Goal: Task Accomplishment & Management: Manage account settings

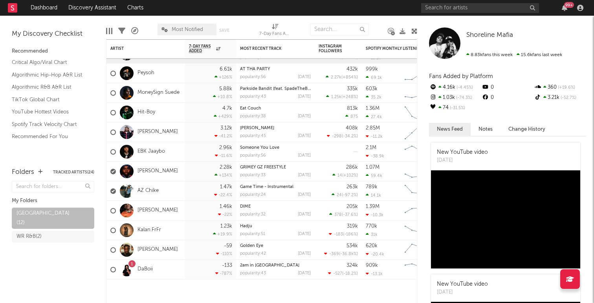
click at [197, 28] on span "Most Notified" at bounding box center [187, 29] width 31 height 5
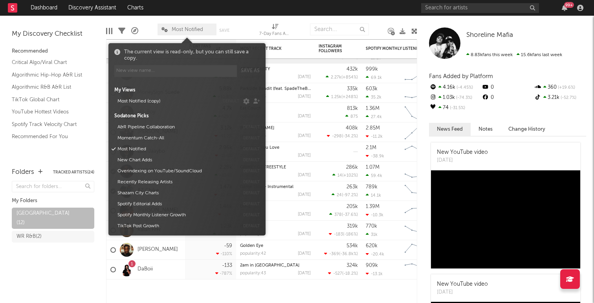
click at [184, 50] on div "The current view is read-only, but you can still save a copy." at bounding box center [192, 55] width 136 height 12
click at [109, 35] on div "Edit Columns" at bounding box center [109, 31] width 6 height 23
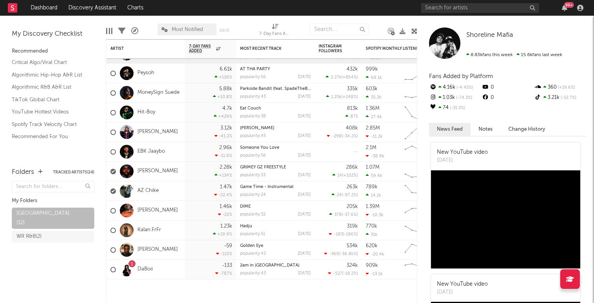
click at [110, 30] on div at bounding box center [109, 31] width 6 height 6
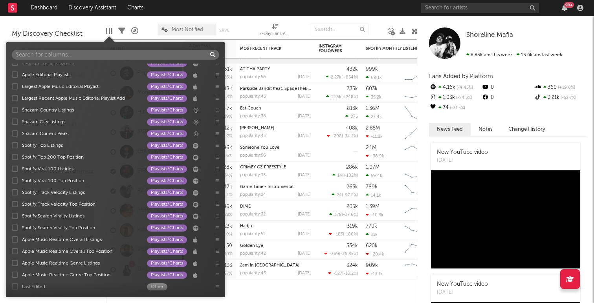
scroll to position [966, 0]
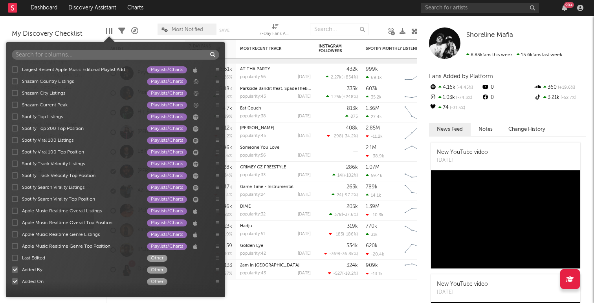
click at [14, 271] on div at bounding box center [15, 270] width 6 height 6
click at [12, 271] on input "Added By Other" at bounding box center [12, 270] width 0 height 8
click at [14, 284] on div at bounding box center [15, 282] width 6 height 6
click at [12, 284] on input "Added On Other" at bounding box center [12, 282] width 0 height 8
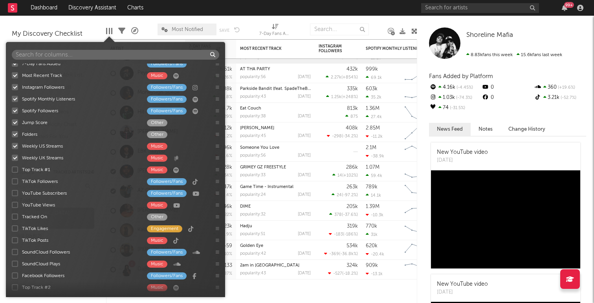
scroll to position [5, 0]
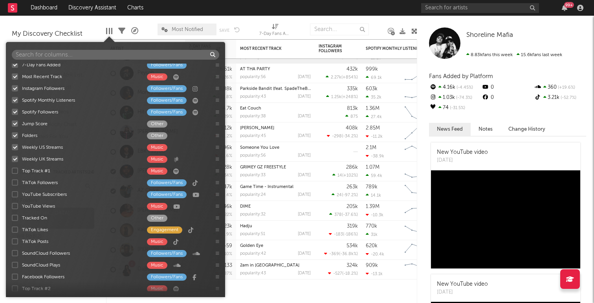
click at [16, 125] on div at bounding box center [15, 124] width 6 height 6
click at [12, 125] on input "Jump Score Other" at bounding box center [12, 124] width 0 height 8
click at [13, 136] on div at bounding box center [15, 135] width 6 height 6
click at [12, 136] on input "Folders Other" at bounding box center [12, 136] width 0 height 8
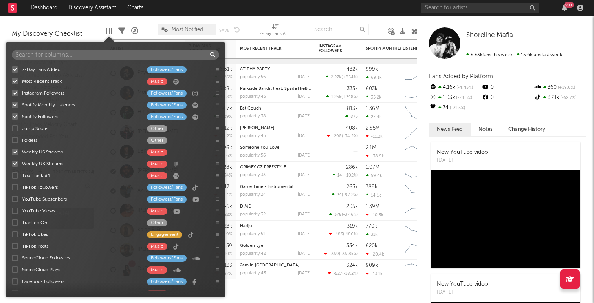
click at [18, 187] on div at bounding box center [15, 187] width 6 height 6
click at [12, 187] on input "TikTok Followers Followers/Fans" at bounding box center [12, 187] width 0 height 8
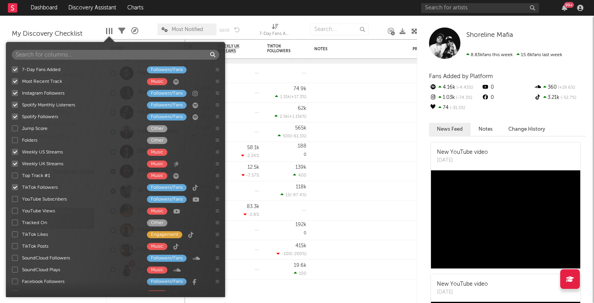
click at [15, 197] on div at bounding box center [15, 199] width 6 height 6
click at [12, 197] on input "YouTube Subscribers Followers/Fans" at bounding box center [12, 199] width 0 height 8
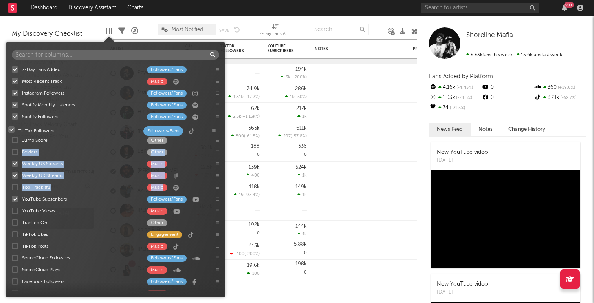
drag, startPoint x: 218, startPoint y: 187, endPoint x: 214, endPoint y: 128, distance: 59.8
click at [214, 128] on div "7-Day Fans Added Followers/Fans Most Recent Track Music Instagram Followers Fol…" at bounding box center [115, 178] width 219 height 228
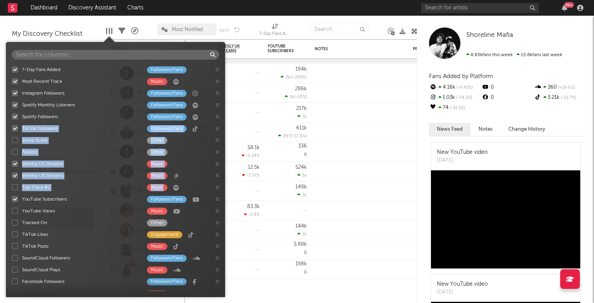
click at [55, 126] on div "TikTok Followers" at bounding box center [80, 128] width 117 height 7
click at [12, 126] on input "TikTok Followers Followers/Fans" at bounding box center [12, 129] width 0 height 8
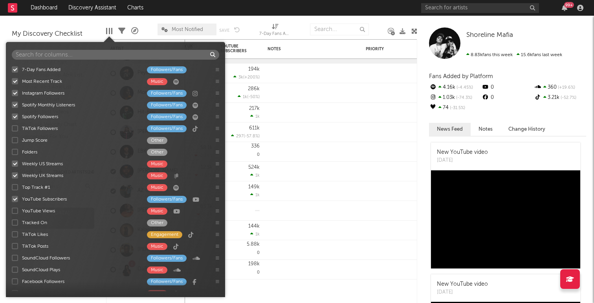
click at [55, 126] on div "TikTok Followers" at bounding box center [80, 128] width 117 height 7
click at [12, 126] on input "TikTok Followers Followers/Fans" at bounding box center [12, 129] width 0 height 8
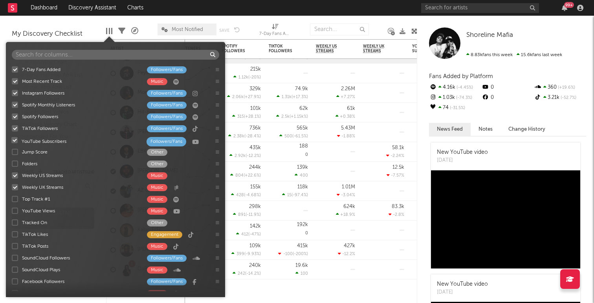
drag, startPoint x: 218, startPoint y: 200, endPoint x: 217, endPoint y: 141, distance: 59.3
click at [217, 141] on div "7-Day Fans Added Followers/Fans Most Recent Track Music Instagram Followers Fol…" at bounding box center [115, 178] width 219 height 228
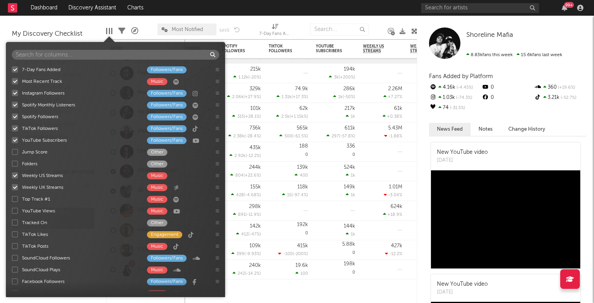
click at [15, 187] on div "7-Day Fans Added Followers/Fans Most Recent Track Music Instagram Followers Fol…" at bounding box center [115, 178] width 219 height 228
click at [158, 176] on div "Music" at bounding box center [157, 175] width 20 height 7
click at [12, 176] on input "Weekly US Streams Music" at bounding box center [12, 176] width 0 height 8
click at [158, 176] on div "Music" at bounding box center [157, 175] width 20 height 7
click at [12, 176] on input "Weekly US Streams Music" at bounding box center [12, 176] width 0 height 8
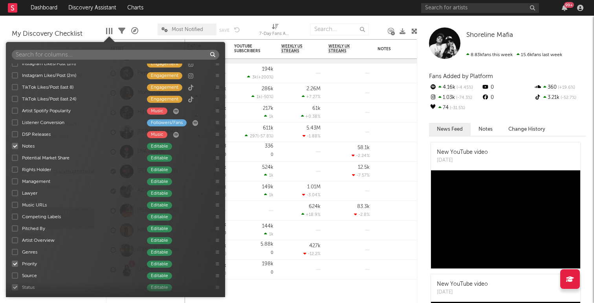
scroll to position [266, 0]
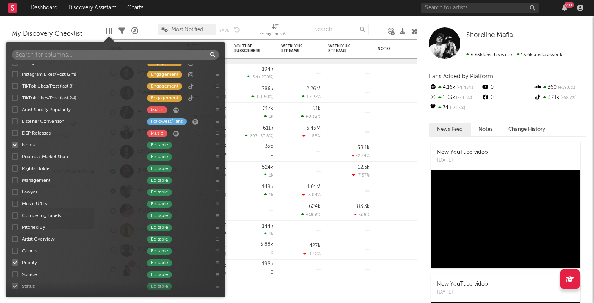
click at [14, 123] on div at bounding box center [15, 121] width 6 height 6
click at [12, 123] on input "Listener Conversion Followers/Fans" at bounding box center [12, 121] width 0 height 8
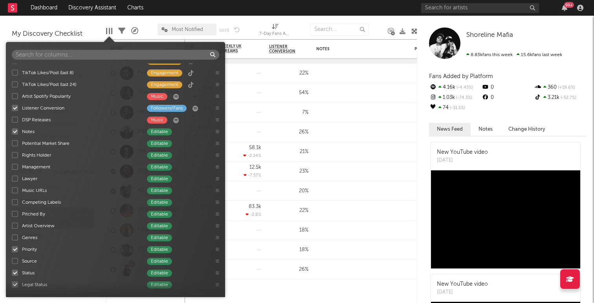
scroll to position [282, 0]
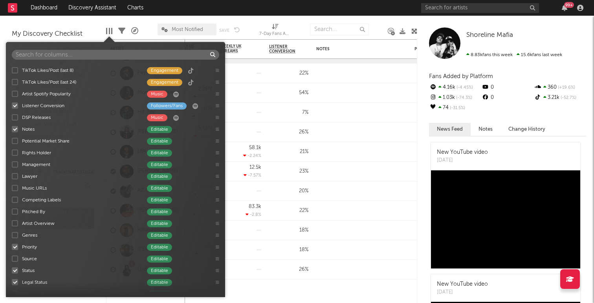
click at [16, 129] on div at bounding box center [15, 129] width 6 height 6
click at [12, 129] on input "Notes Editable" at bounding box center [12, 129] width 0 height 8
click at [16, 248] on div at bounding box center [15, 247] width 6 height 6
click at [12, 248] on input "Priority Editable" at bounding box center [12, 247] width 0 height 8
click at [15, 273] on div "7-Day Fans Added Followers/Fans Most Recent Track Music Instagram Followers Fol…" at bounding box center [115, 178] width 219 height 228
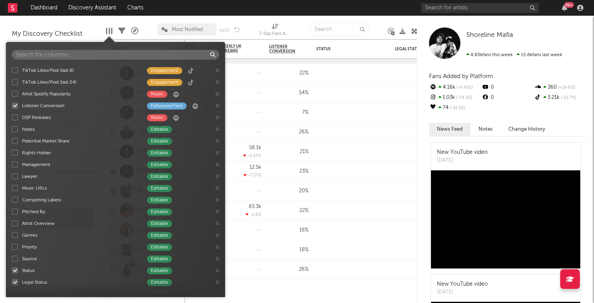
click at [15, 291] on label "Deal Rights Editable" at bounding box center [110, 294] width 196 height 8
click at [12, 291] on input "Deal Rights Editable" at bounding box center [12, 294] width 0 height 8
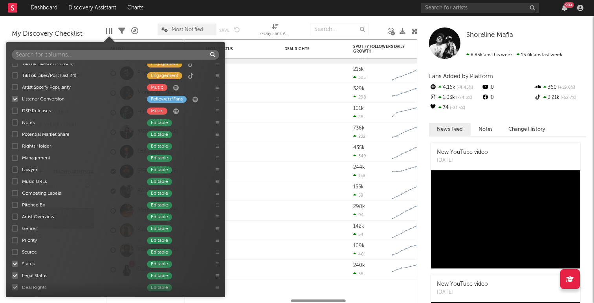
click at [15, 284] on label "Deal Rights Editable" at bounding box center [110, 288] width 196 height 8
click at [12, 284] on input "Deal Rights Editable" at bounding box center [12, 288] width 0 height 8
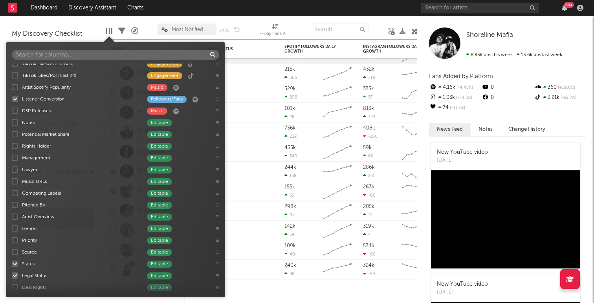
click at [15, 262] on div at bounding box center [15, 264] width 6 height 6
click at [12, 262] on input "Status Editable" at bounding box center [12, 264] width 0 height 8
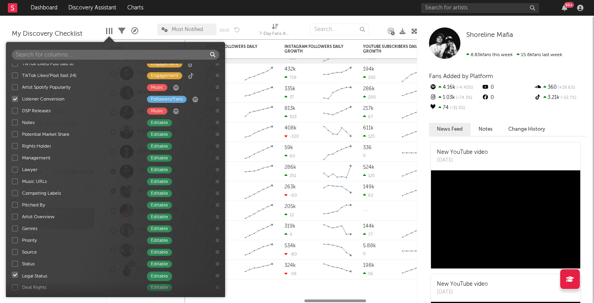
click at [15, 273] on div "7-Day Fans Added Followers/Fans Most Recent Track Music Instagram Followers Fol…" at bounding box center [115, 178] width 219 height 228
click at [16, 277] on div at bounding box center [15, 276] width 6 height 6
click at [12, 277] on input "Legal Status Editable" at bounding box center [12, 276] width 0 height 8
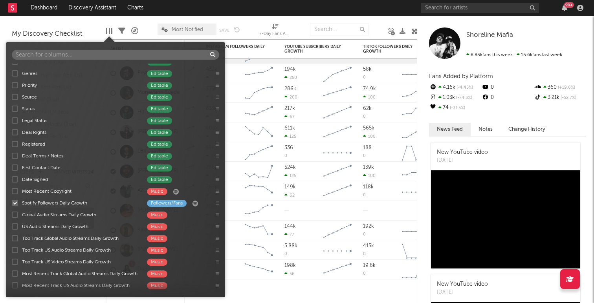
scroll to position [447, 0]
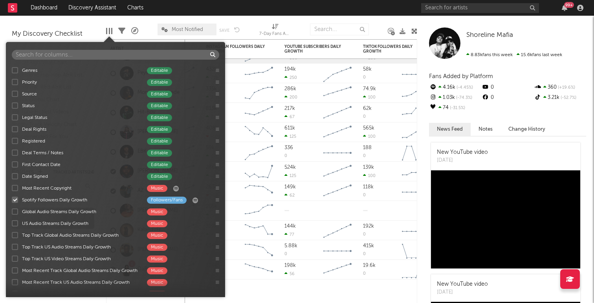
click at [16, 200] on div at bounding box center [15, 200] width 6 height 6
click at [12, 200] on input "Spotify Followers Daily Growth Followers/Fans" at bounding box center [12, 200] width 0 height 8
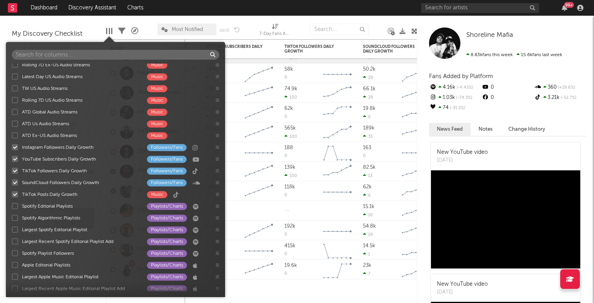
scroll to position [748, 0]
click at [14, 147] on div at bounding box center [15, 147] width 6 height 6
click at [12, 147] on input "Instagram Followers Daily Growth Followers/Fans" at bounding box center [12, 147] width 0 height 8
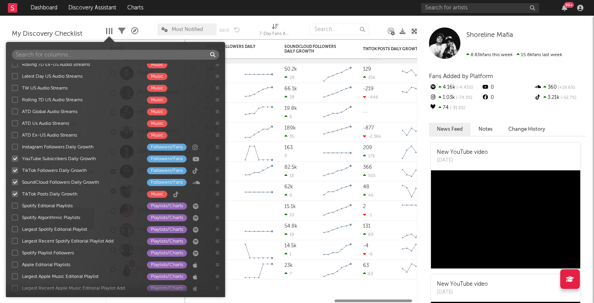
click at [14, 162] on label "YouTube Subscribers Daily Growth Followers/Fans" at bounding box center [110, 159] width 196 height 8
click at [12, 162] on input "YouTube Subscribers Daily Growth Followers/Fans" at bounding box center [12, 159] width 0 height 8
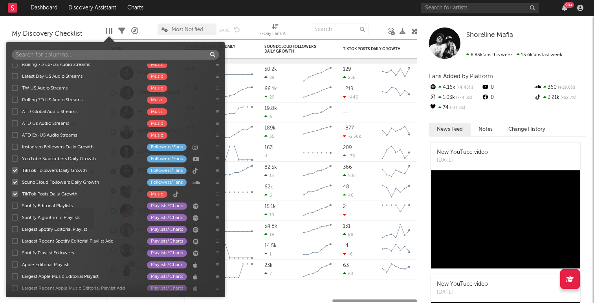
click at [15, 174] on label "TikTok Followers Daily Growth Followers/Fans" at bounding box center [110, 171] width 196 height 8
click at [12, 174] on input "TikTok Followers Daily Growth Followers/Fans" at bounding box center [12, 171] width 0 height 8
click at [17, 167] on label "TikTok Followers Daily Growth Followers/Fans" at bounding box center [110, 171] width 196 height 8
click at [12, 167] on input "TikTok Followers Daily Growth Followers/Fans" at bounding box center [12, 171] width 0 height 8
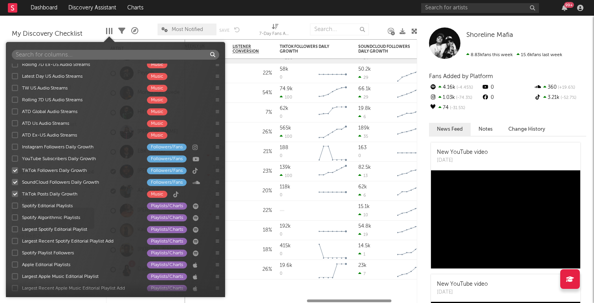
click at [15, 157] on div at bounding box center [15, 159] width 6 height 6
click at [12, 157] on input "YouTube Subscribers Daily Growth Followers/Fans" at bounding box center [12, 159] width 0 height 8
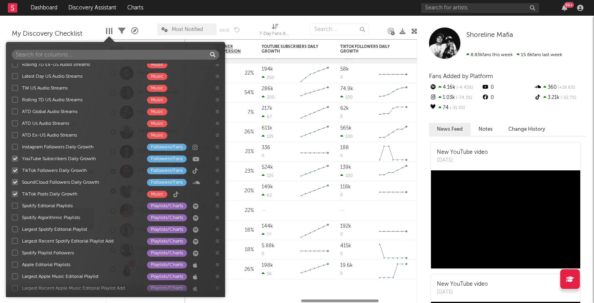
click at [16, 142] on div "Instagram Followers Daily Growth Followers/Fans" at bounding box center [115, 147] width 219 height 12
click at [15, 149] on div at bounding box center [15, 147] width 6 height 6
click at [12, 149] on input "Instagram Followers Daily Growth Followers/Fans" at bounding box center [12, 147] width 0 height 8
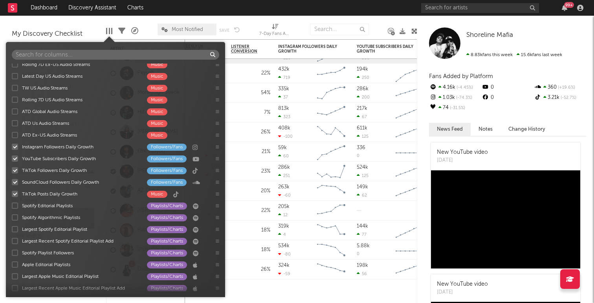
click at [14, 195] on div at bounding box center [15, 194] width 6 height 6
click at [12, 195] on input "TikTok Posts Daily Growth Music" at bounding box center [12, 194] width 0 height 8
click at [15, 183] on div at bounding box center [15, 182] width 6 height 6
click at [12, 183] on input "SoundCloud Followers Daily Growth Followers/Fans" at bounding box center [12, 182] width 0 height 8
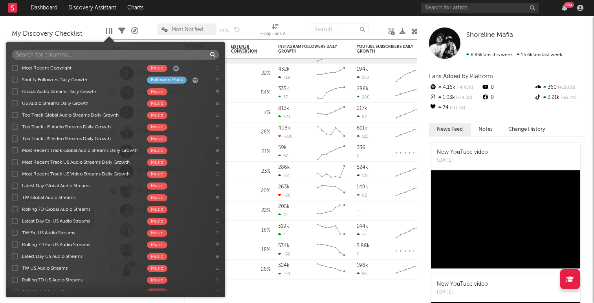
scroll to position [566, 0]
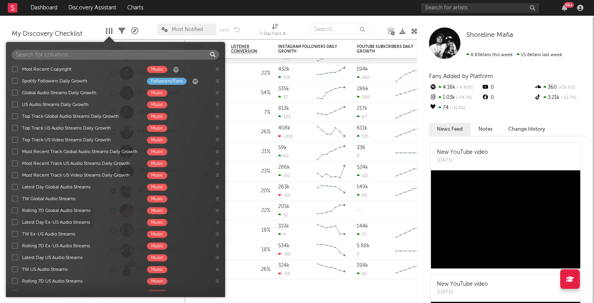
click at [16, 81] on div at bounding box center [15, 81] width 6 height 6
click at [12, 81] on input "Spotify Followers Daily Growth Followers/Fans" at bounding box center [12, 81] width 0 height 8
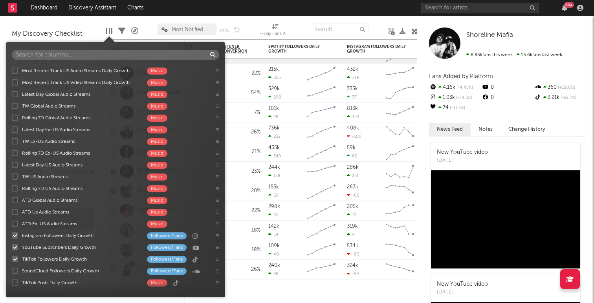
scroll to position [664, 0]
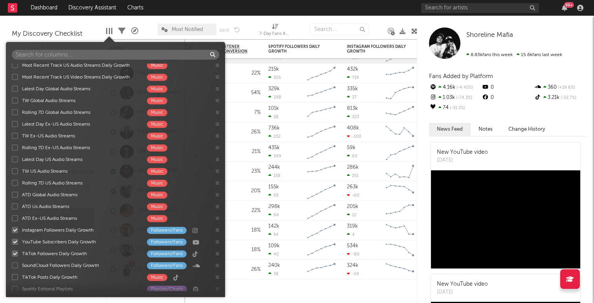
click at [216, 255] on icon at bounding box center [218, 254] width 4 height 4
click at [217, 253] on icon at bounding box center [218, 254] width 4 height 4
click at [216, 240] on icon at bounding box center [218, 242] width 4 height 4
click at [216, 237] on div "YouTube Subscribers Daily Growth Followers/Fans" at bounding box center [115, 242] width 219 height 12
click at [218, 229] on icon at bounding box center [218, 230] width 4 height 4
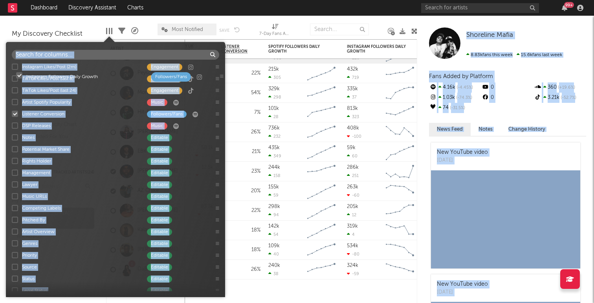
scroll to position [268, 0]
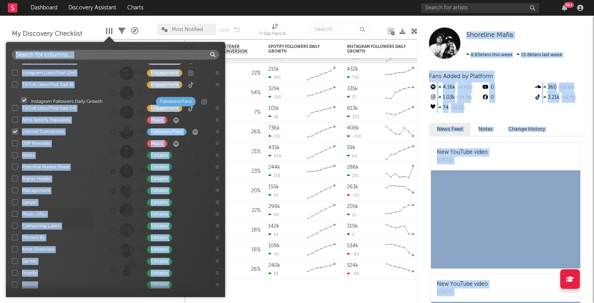
drag, startPoint x: 217, startPoint y: 234, endPoint x: 226, endPoint y: 105, distance: 129.2
click at [226, 105] on body "Dashboard Discovery Assistant Charts 99 + Notifications Settings Mark all as re…" at bounding box center [297, 151] width 594 height 303
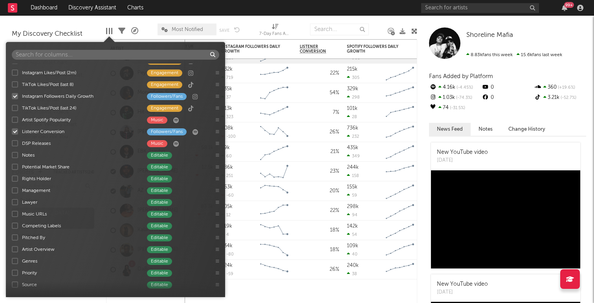
click at [196, 248] on div "Editable" at bounding box center [176, 249] width 59 height 7
click at [12, 248] on input "Artist Overview Editable" at bounding box center [12, 250] width 0 height 8
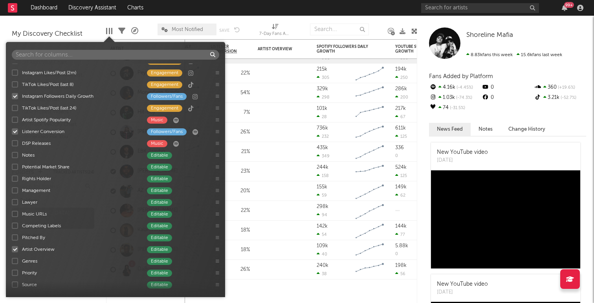
click at [92, 255] on div "7-Day Fans Added Followers/Fans Most Recent Track Music Instagram Followers Fol…" at bounding box center [115, 178] width 219 height 228
click at [84, 249] on div "Artist Overview" at bounding box center [80, 249] width 117 height 7
click at [12, 249] on input "Artist Overview Editable" at bounding box center [12, 250] width 0 height 8
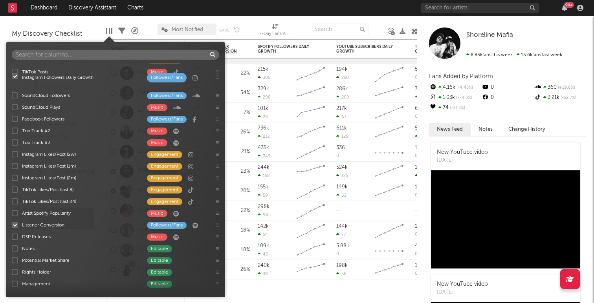
scroll to position [152, 0]
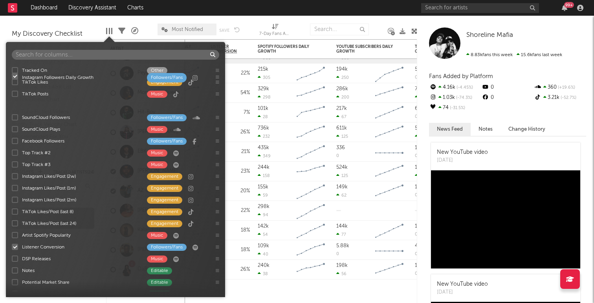
drag, startPoint x: 219, startPoint y: 181, endPoint x: 219, endPoint y: 67, distance: 113.9
click at [219, 67] on div "7-Day Fans Added Followers/Fans Most Recent Track Music Instagram Followers Fol…" at bounding box center [115, 178] width 219 height 228
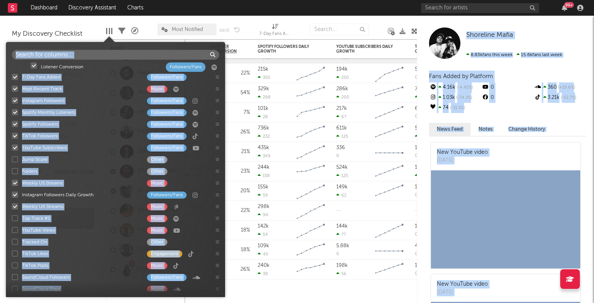
scroll to position [0, 0]
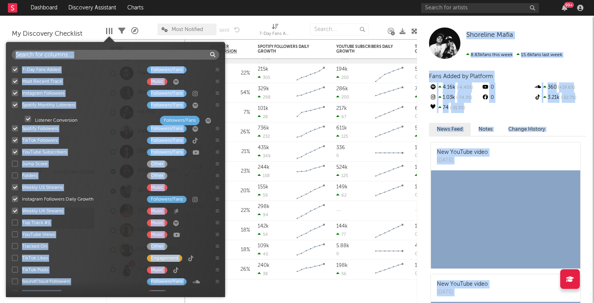
drag, startPoint x: 219, startPoint y: 262, endPoint x: 232, endPoint y: 121, distance: 141.6
click at [232, 121] on body "Dashboard Discovery Assistant Charts 99 + Notifications Settings Mark all as re…" at bounding box center [297, 151] width 594 height 303
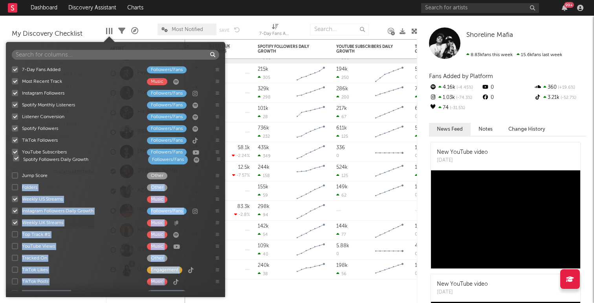
drag, startPoint x: 218, startPoint y: 156, endPoint x: 219, endPoint y: 161, distance: 4.9
click at [219, 161] on div "7-Day Fans Added Followers/Fans Most Recent Track Music Instagram Followers Fol…" at bounding box center [115, 178] width 219 height 228
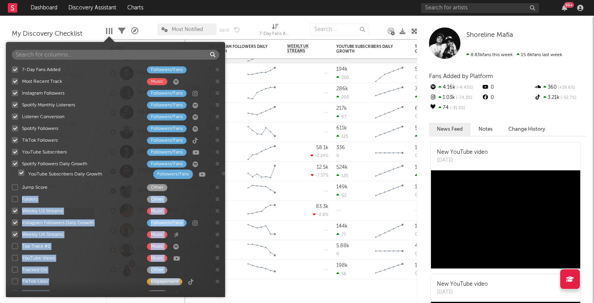
drag, startPoint x: 218, startPoint y: 217, endPoint x: 224, endPoint y: 175, distance: 42.5
click at [224, 175] on div "7-Day Fans Added Followers/Fans Most Recent Track Music Instagram Followers Fol…" at bounding box center [115, 178] width 219 height 228
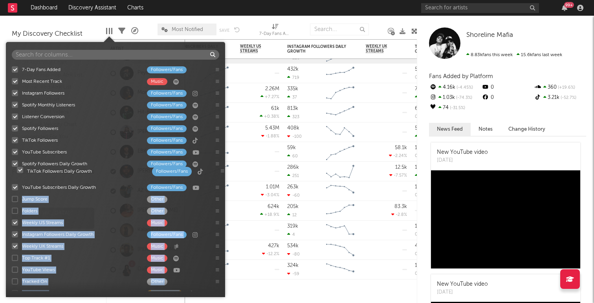
drag, startPoint x: 217, startPoint y: 238, endPoint x: 222, endPoint y: 173, distance: 64.6
click at [222, 173] on div "7-Day Fans Added Followers/Fans Most Recent Track Music Instagram Followers Fol…" at bounding box center [115, 178] width 219 height 228
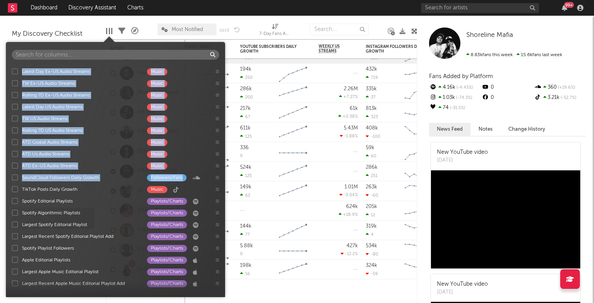
scroll to position [752, 0]
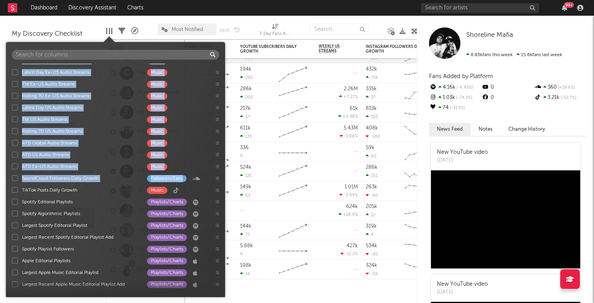
click at [86, 178] on div "SoundCloud Followers Daily Growth" at bounding box center [80, 178] width 117 height 7
click at [12, 178] on input "SoundCloud Followers Daily Growth Followers/Fans" at bounding box center [12, 178] width 0 height 8
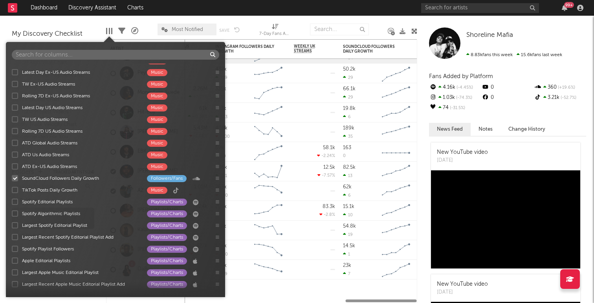
click at [86, 178] on div "SoundCloud Followers Daily Growth" at bounding box center [80, 178] width 117 height 7
click at [12, 178] on input "SoundCloud Followers Daily Growth Followers/Fans" at bounding box center [12, 178] width 0 height 8
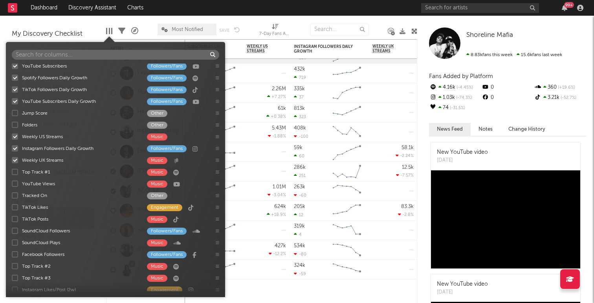
scroll to position [66, 0]
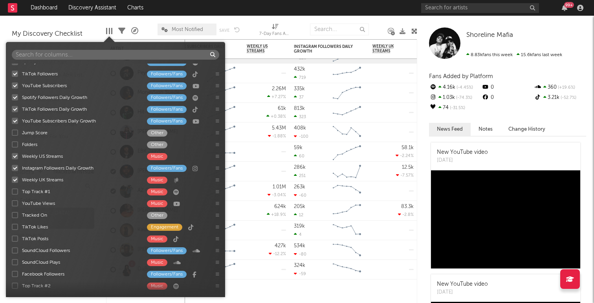
click at [13, 180] on div at bounding box center [15, 180] width 6 height 6
click at [12, 180] on input "Weekly UK Streams Music" at bounding box center [12, 180] width 0 height 8
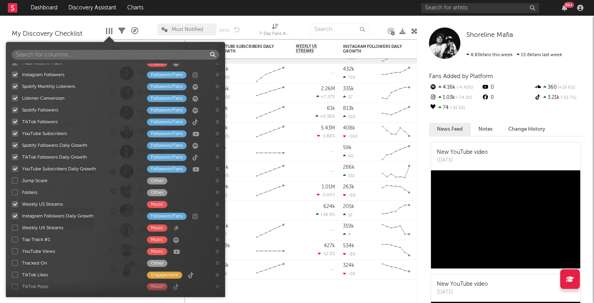
scroll to position [0, 0]
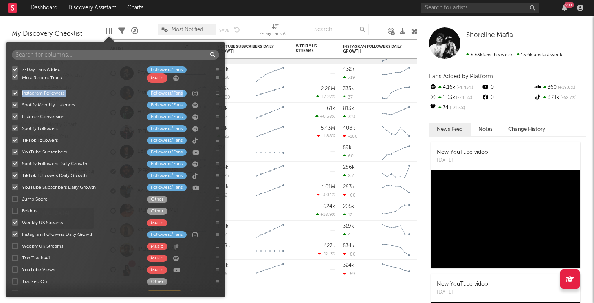
drag, startPoint x: 219, startPoint y: 81, endPoint x: 219, endPoint y: 76, distance: 5.1
click at [219, 76] on div "7-Day Fans Added Followers/Fans Most Recent Track Music Instagram Followers Fol…" at bounding box center [115, 178] width 219 height 228
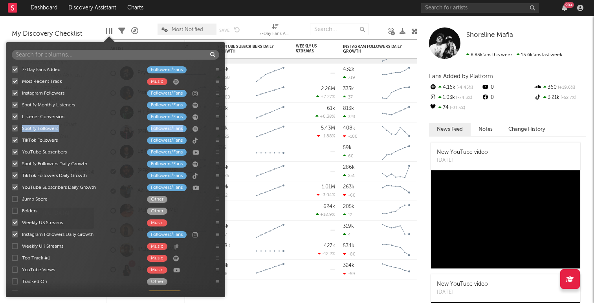
drag, startPoint x: 216, startPoint y: 130, endPoint x: 216, endPoint y: 115, distance: 15.3
click at [216, 117] on div "7-Day Fans Added Followers/Fans Most Recent Track Music Instagram Followers Fol…" at bounding box center [115, 178] width 219 height 228
click at [216, 115] on icon at bounding box center [218, 117] width 4 height 4
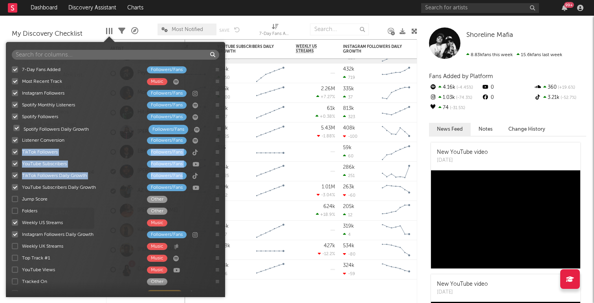
drag, startPoint x: 218, startPoint y: 166, endPoint x: 220, endPoint y: 130, distance: 35.4
click at [220, 130] on div "7-Day Fans Added Followers/Fans Most Recent Track Music Instagram Followers Fol…" at bounding box center [115, 178] width 219 height 228
click at [220, 130] on div "Spotify Followers Daily Growth Followers/Fans" at bounding box center [115, 129] width 219 height 12
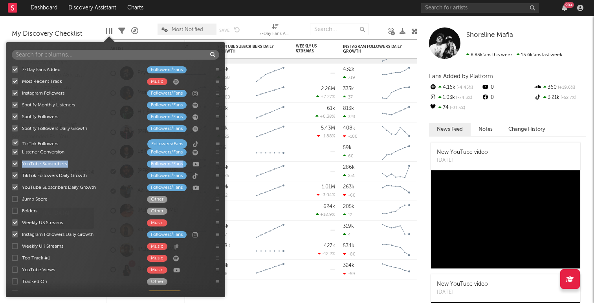
drag, startPoint x: 218, startPoint y: 153, endPoint x: 218, endPoint y: 144, distance: 9.0
click at [218, 144] on div "7-Day Fans Added Followers/Fans Most Recent Track Music Instagram Followers Fol…" at bounding box center [115, 178] width 219 height 228
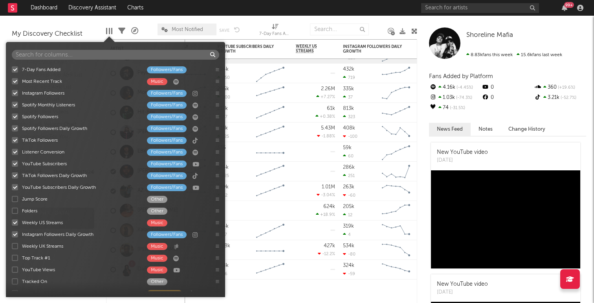
click at [218, 144] on div "TikTok Followers Followers/Fans" at bounding box center [115, 140] width 219 height 12
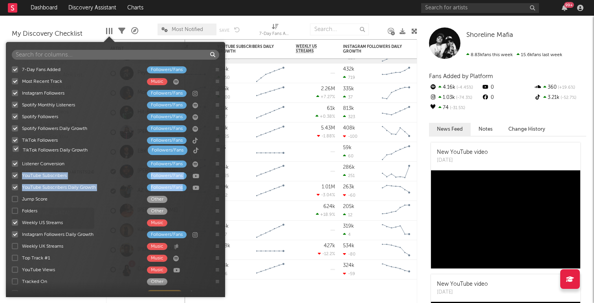
drag, startPoint x: 218, startPoint y: 177, endPoint x: 218, endPoint y: 150, distance: 26.3
click at [218, 150] on div "7-Day Fans Added Followers/Fans Most Recent Track Music Instagram Followers Fol…" at bounding box center [115, 178] width 219 height 228
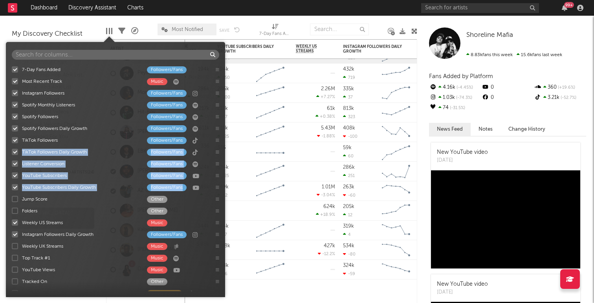
click at [218, 178] on div "YouTube Subscribers Followers/Fans" at bounding box center [115, 176] width 219 height 12
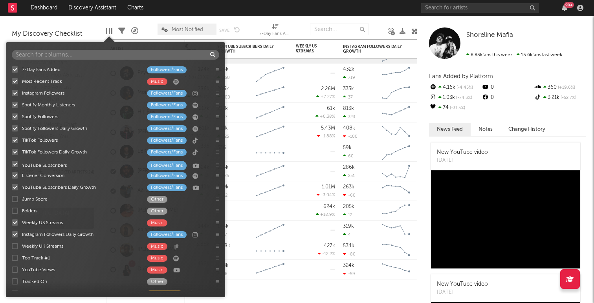
drag, startPoint x: 218, startPoint y: 176, endPoint x: 218, endPoint y: 165, distance: 10.6
click at [218, 165] on div "7-Day Fans Added Followers/Fans Most Recent Track Music Instagram Followers Fol…" at bounding box center [115, 178] width 219 height 228
drag, startPoint x: 218, startPoint y: 188, endPoint x: 218, endPoint y: 178, distance: 10.6
click at [218, 178] on div "7-Day Fans Added Followers/Fans Most Recent Track Music Instagram Followers Fol…" at bounding box center [115, 178] width 219 height 228
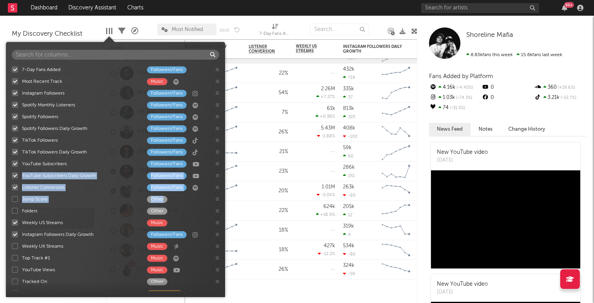
click at [218, 178] on div "YouTube Subscribers Daily Growth Followers/Fans" at bounding box center [115, 176] width 219 height 12
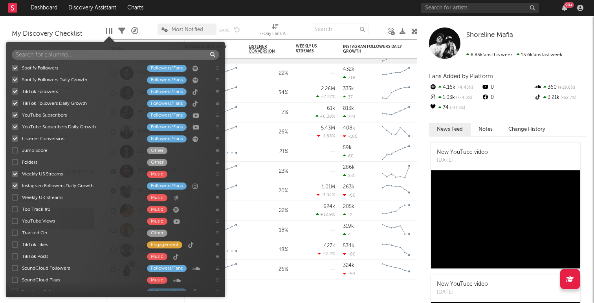
scroll to position [47, 0]
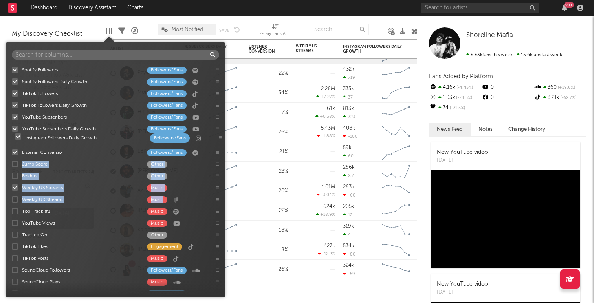
drag, startPoint x: 216, startPoint y: 189, endPoint x: 220, endPoint y: 139, distance: 50.8
click at [220, 139] on div "7-Day Fans Added Followers/Fans Most Recent Track Music Instagram Followers Fol…" at bounding box center [115, 178] width 219 height 228
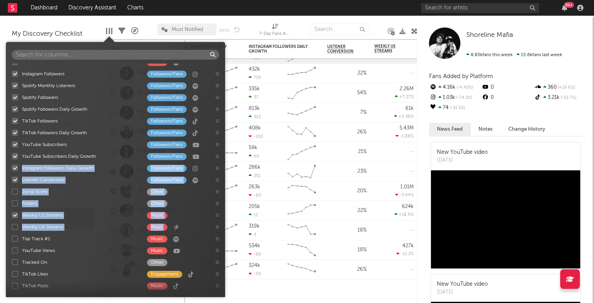
scroll to position [0, 0]
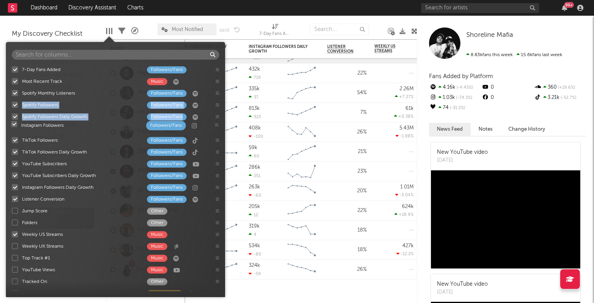
drag, startPoint x: 217, startPoint y: 94, endPoint x: 216, endPoint y: 125, distance: 31.8
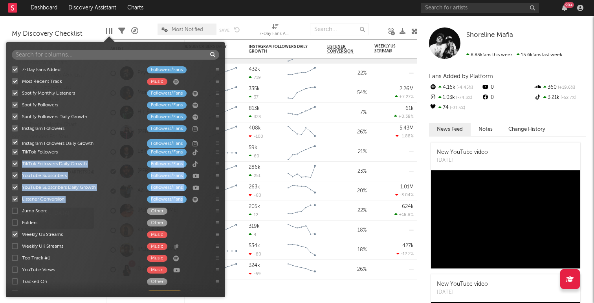
drag, startPoint x: 217, startPoint y: 188, endPoint x: 217, endPoint y: 144, distance: 44.4
click at [217, 144] on div "7-Day Fans Added Followers/Fans Most Recent Track Music Spotify Monthly Listene…" at bounding box center [115, 178] width 219 height 228
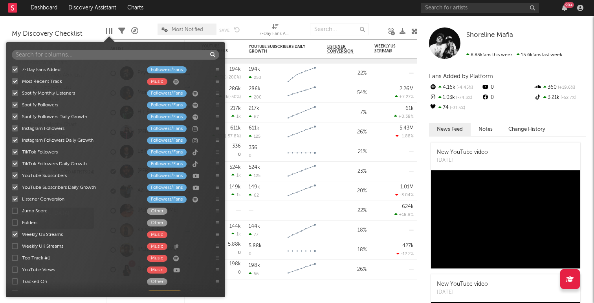
click at [15, 201] on div "7-Day Fans Added Followers/Fans Most Recent Track Music Spotify Monthly Listene…" at bounding box center [115, 178] width 219 height 228
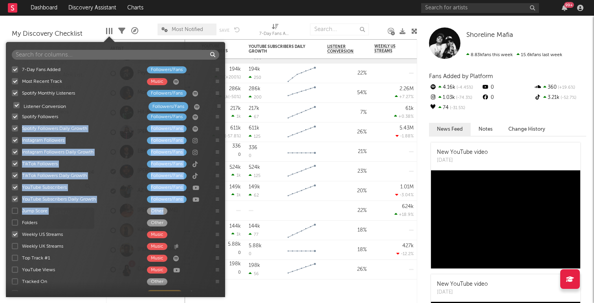
drag, startPoint x: 218, startPoint y: 200, endPoint x: 220, endPoint y: 107, distance: 93.5
click at [220, 107] on div "7-Day Fans Added Followers/Fans Most Recent Track Music Spotify Monthly Listene…" at bounding box center [115, 178] width 219 height 228
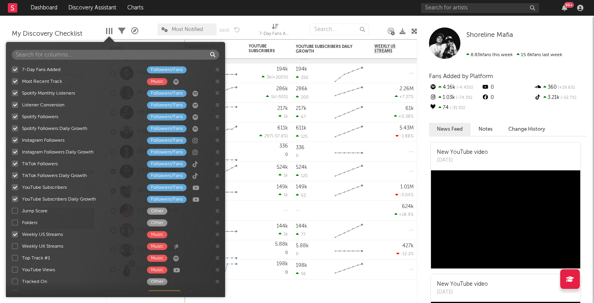
click at [183, 211] on div "7-Day Fans Added Followers/Fans Most Recent Track Music Spotify Monthly Listene…" at bounding box center [115, 178] width 219 height 228
drag, startPoint x: 218, startPoint y: 235, endPoint x: 219, endPoint y: 209, distance: 25.9
click at [219, 209] on div "7-Day Fans Added Followers/Fans Most Recent Track Music Spotify Monthly Listene…" at bounding box center [115, 178] width 219 height 228
click at [60, 211] on div "Weekly US Streams" at bounding box center [80, 211] width 117 height 7
click at [12, 211] on input "Weekly US Streams Music" at bounding box center [12, 211] width 0 height 8
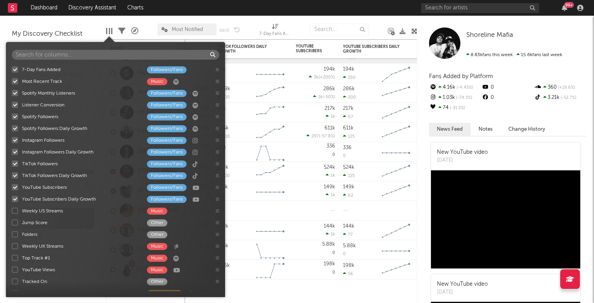
click at [60, 211] on div "Weekly US Streams" at bounding box center [80, 211] width 117 height 7
click at [12, 211] on input "Weekly US Streams Music" at bounding box center [12, 211] width 0 height 8
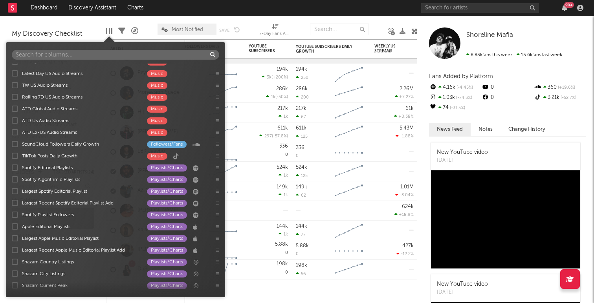
scroll to position [786, 0]
click at [15, 96] on div at bounding box center [15, 97] width 6 height 6
click at [12, 96] on input "Rolling 7D US Audio Streams Music" at bounding box center [12, 97] width 0 height 8
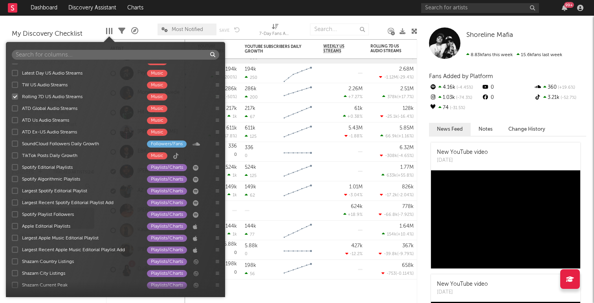
click at [15, 85] on div at bounding box center [15, 85] width 6 height 6
click at [12, 85] on input "TW US Audio Streams Music" at bounding box center [12, 85] width 0 height 8
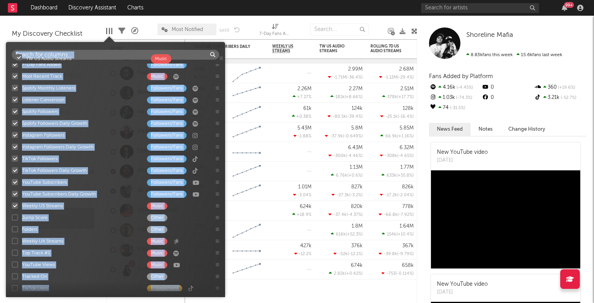
scroll to position [0, 0]
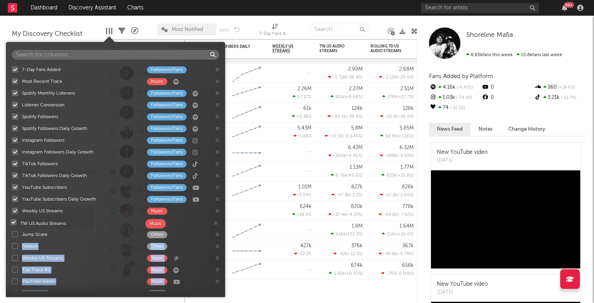
drag, startPoint x: 217, startPoint y: 87, endPoint x: 216, endPoint y: 223, distance: 136.3
click at [216, 223] on div "7-Day Fans Added Followers/Fans Most Recent Track Music Spotify Monthly Listene…" at bounding box center [115, 178] width 219 height 228
drag, startPoint x: 218, startPoint y: 117, endPoint x: 215, endPoint y: 230, distance: 112.8
click at [215, 230] on div "7-Day Fans Added Followers/Fans Most Recent Track Music Spotify Monthly Listene…" at bounding box center [115, 178] width 219 height 228
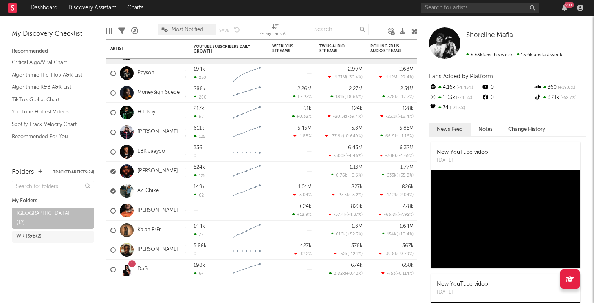
click at [109, 32] on div at bounding box center [109, 31] width 1 height 6
click at [226, 40] on button "Save as" at bounding box center [227, 41] width 17 height 4
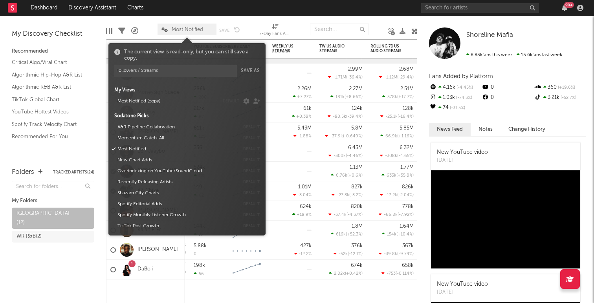
click at [254, 71] on button "Save as" at bounding box center [250, 71] width 19 height 12
type input "Followers / Streams"
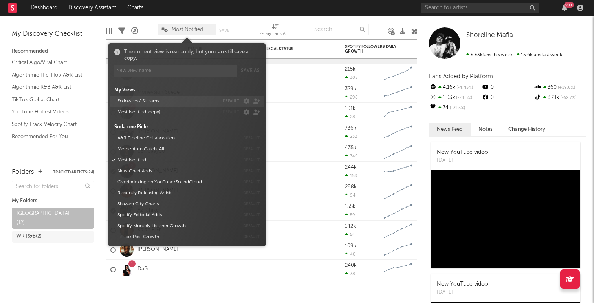
click at [158, 100] on button "Followers / Streams" at bounding box center [167, 101] width 104 height 11
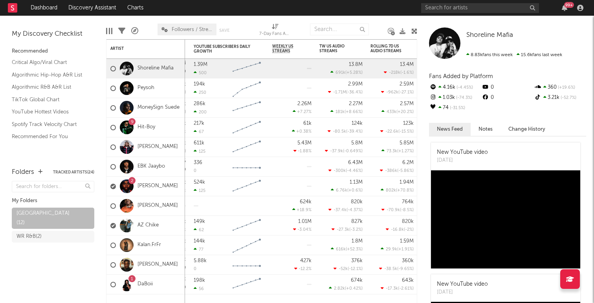
click at [414, 30] on icon at bounding box center [414, 31] width 6 height 6
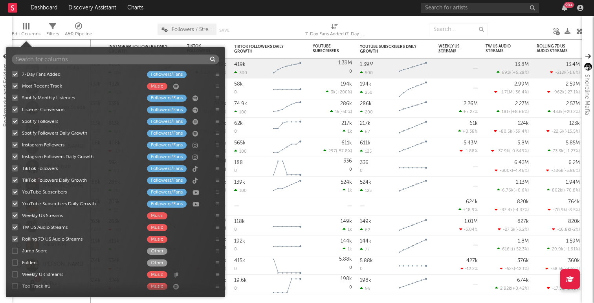
click at [28, 27] on div at bounding box center [26, 26] width 6 height 6
click at [16, 217] on div at bounding box center [15, 216] width 6 height 6
click at [12, 217] on input "Weekly US Streams Music" at bounding box center [12, 216] width 0 height 8
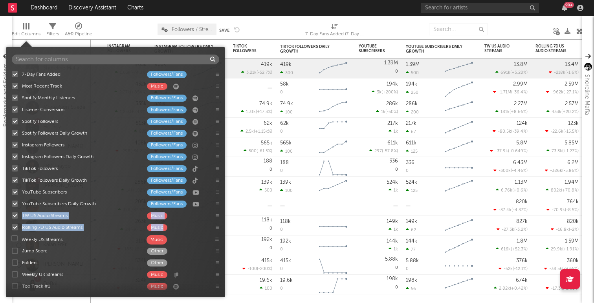
drag, startPoint x: 216, startPoint y: 217, endPoint x: 216, endPoint y: 242, distance: 24.4
click at [30, 27] on span "Edit Columns" at bounding box center [26, 31] width 29 height 16
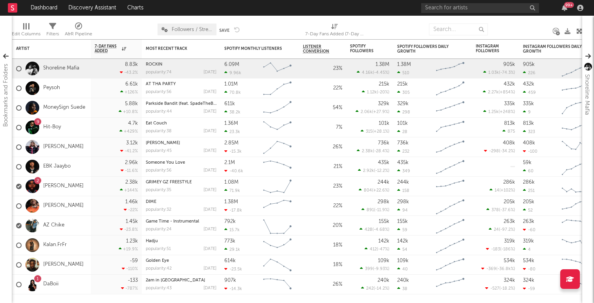
click at [25, 29] on div at bounding box center [26, 26] width 6 height 6
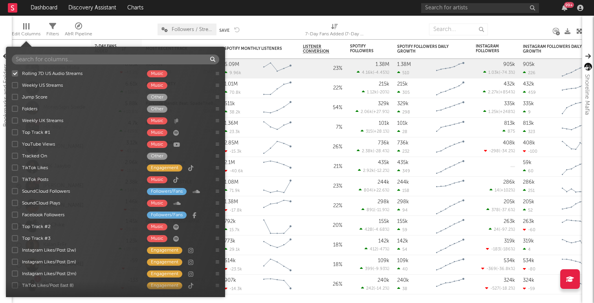
scroll to position [152, 0]
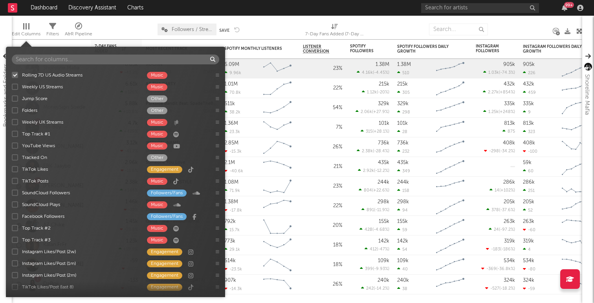
click at [15, 135] on div at bounding box center [15, 134] width 6 height 6
click at [12, 135] on input "Top Track #1 Music" at bounding box center [12, 134] width 0 height 8
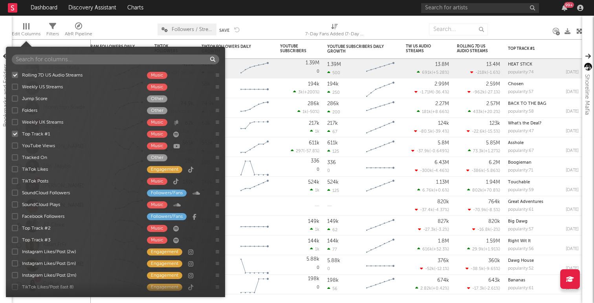
click at [31, 24] on span "Edit Columns" at bounding box center [26, 31] width 29 height 16
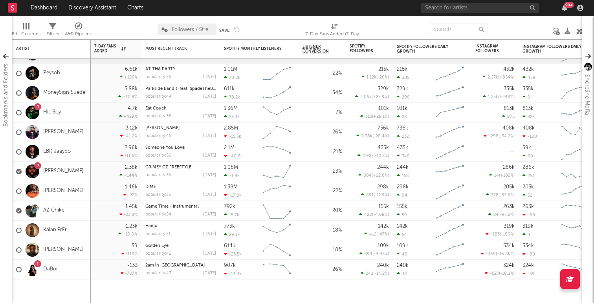
click at [24, 29] on div at bounding box center [26, 26] width 6 height 6
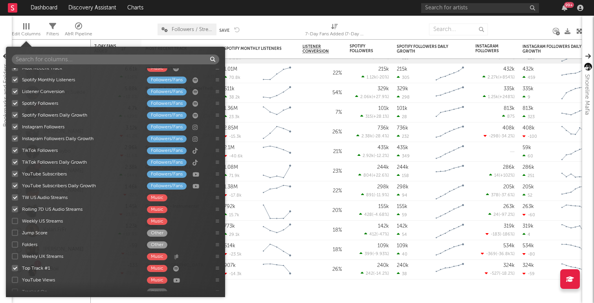
scroll to position [22, 0]
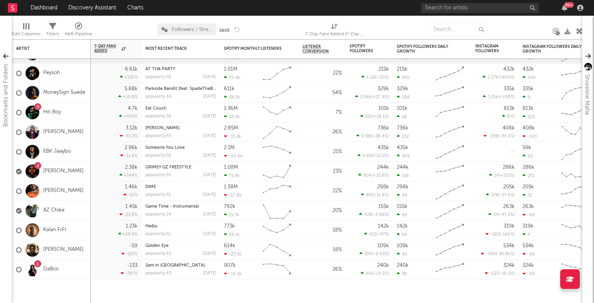
click at [27, 28] on div at bounding box center [26, 26] width 6 height 6
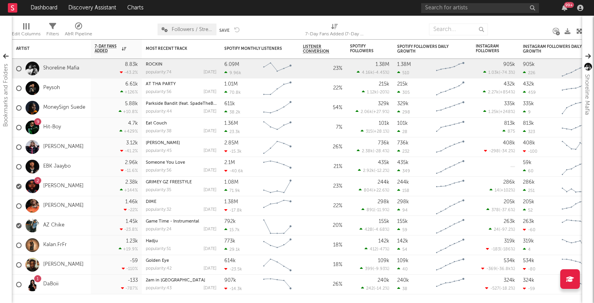
click at [19, 22] on div "Edit Columns" at bounding box center [26, 31] width 29 height 23
click at [26, 26] on div at bounding box center [26, 26] width 1 height 6
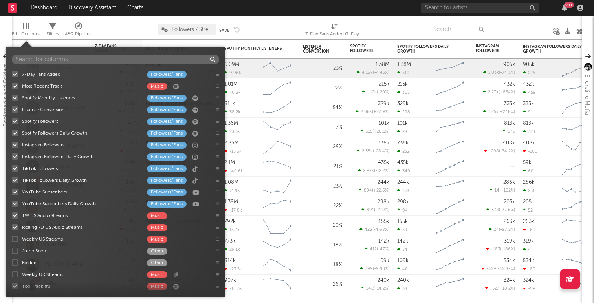
click at [29, 28] on div at bounding box center [28, 26] width 1 height 6
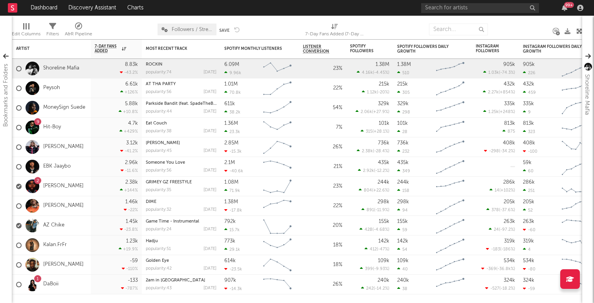
click at [29, 28] on div at bounding box center [28, 26] width 1 height 6
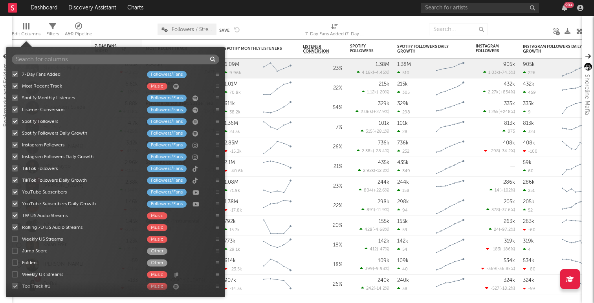
click at [29, 28] on div at bounding box center [28, 26] width 1 height 6
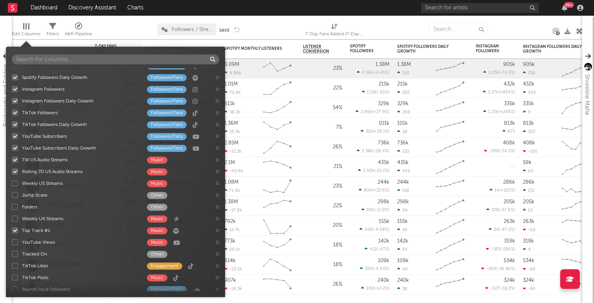
scroll to position [58, 0]
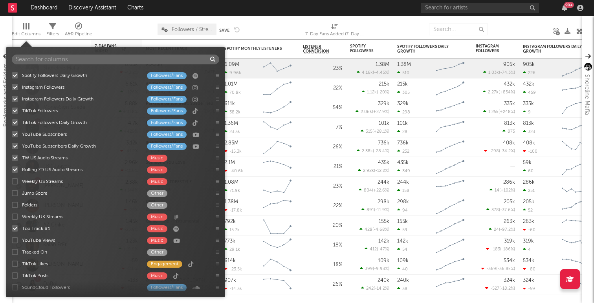
click at [13, 232] on label "Top Track #1 Music" at bounding box center [110, 229] width 196 height 8
click at [12, 232] on input "Top Track #1 Music" at bounding box center [12, 229] width 0 height 8
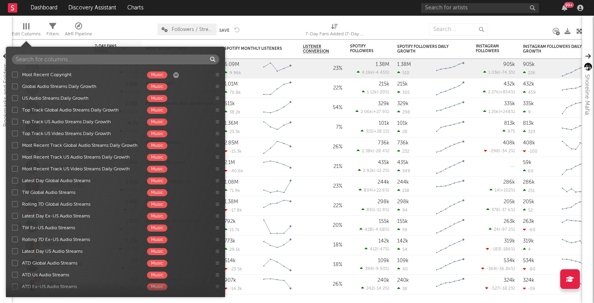
scroll to position [638, 0]
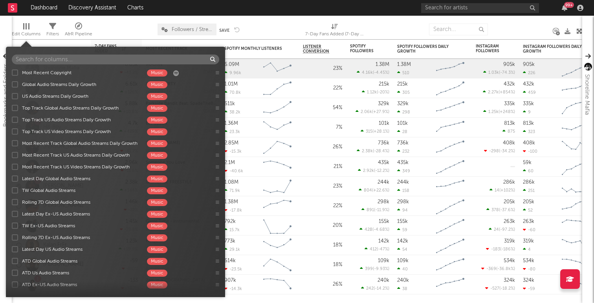
click at [74, 133] on div "Top Track US Video Streams Daily Growth" at bounding box center [80, 131] width 117 height 7
click at [12, 133] on input "Top Track US Video Streams Daily Growth Music" at bounding box center [12, 132] width 0 height 8
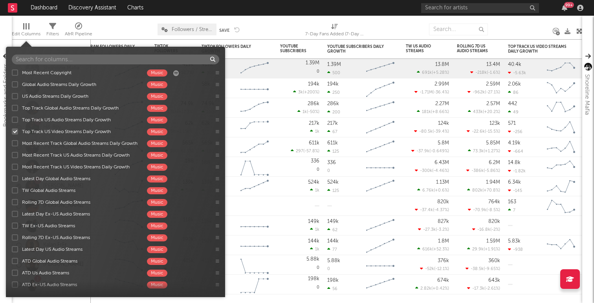
click at [69, 131] on div "Top Track US Video Streams Daily Growth" at bounding box center [80, 131] width 117 height 7
click at [12, 131] on input "Top Track US Video Streams Daily Growth Music" at bounding box center [12, 132] width 0 height 8
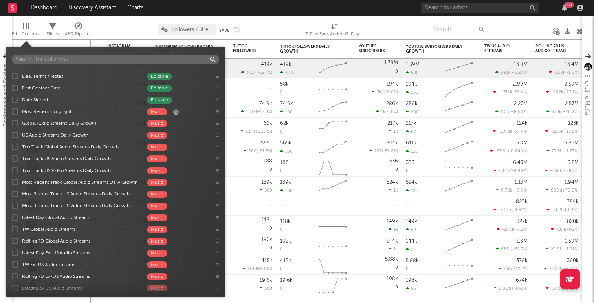
scroll to position [598, 0]
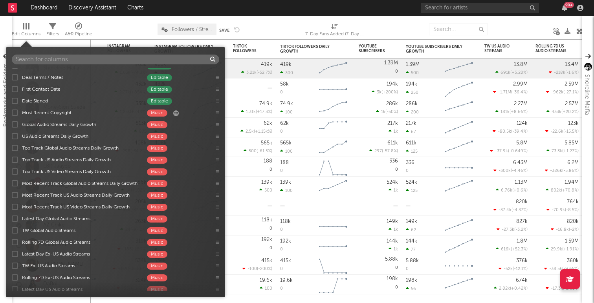
click at [16, 194] on div at bounding box center [15, 195] width 6 height 6
click at [12, 194] on input "Most Recent Track US Audio Streams Daily Growth Music" at bounding box center [12, 195] width 0 height 8
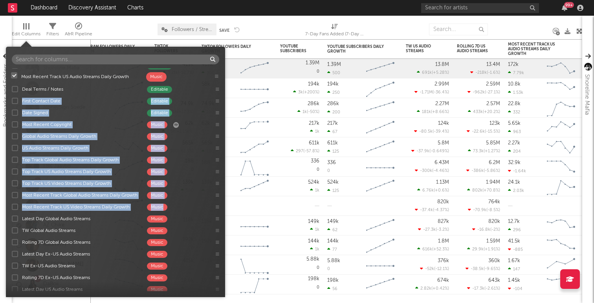
drag, startPoint x: 217, startPoint y: 197, endPoint x: 216, endPoint y: 77, distance: 119.8
click at [216, 77] on div "7-Day Fans Added Followers/Fans Most Recent Track Music Spotify Monthly Listene…" at bounding box center [115, 179] width 219 height 223
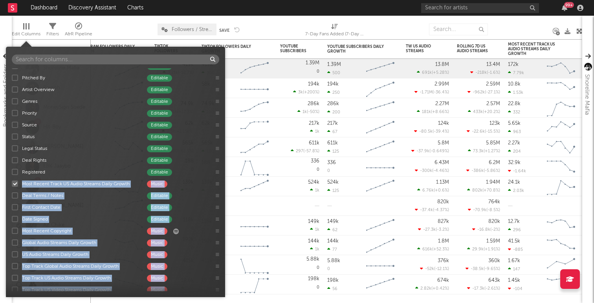
scroll to position [481, 0]
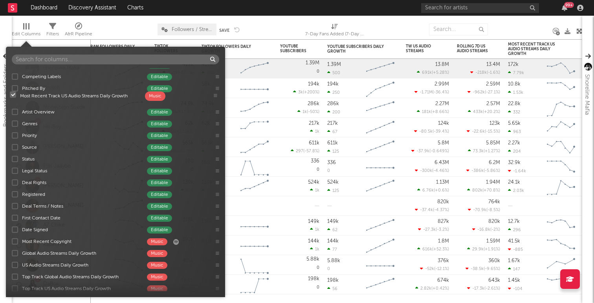
click at [215, 96] on div "7-Day Fans Added Followers/Fans Most Recent Track Music Spotify Monthly Listene…" at bounding box center [115, 179] width 219 height 223
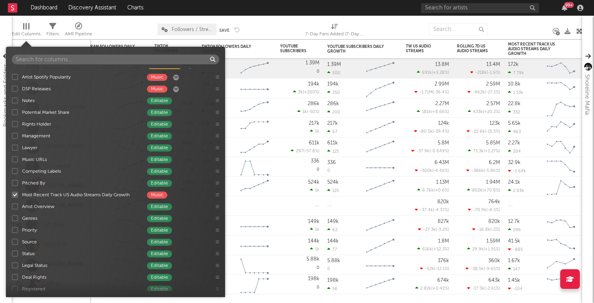
scroll to position [385, 0]
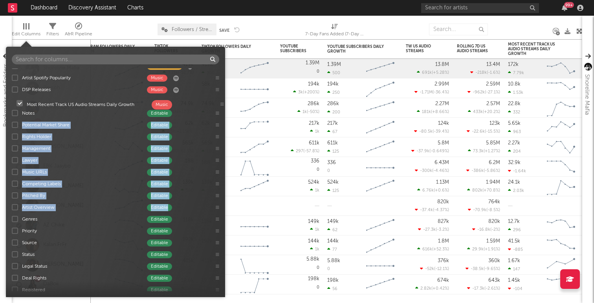
drag, startPoint x: 216, startPoint y: 197, endPoint x: 221, endPoint y: 101, distance: 96.0
click at [221, 101] on div "7-Day Fans Added Followers/Fans Most Recent Track Music Spotify Monthly Listene…" at bounding box center [115, 179] width 219 height 223
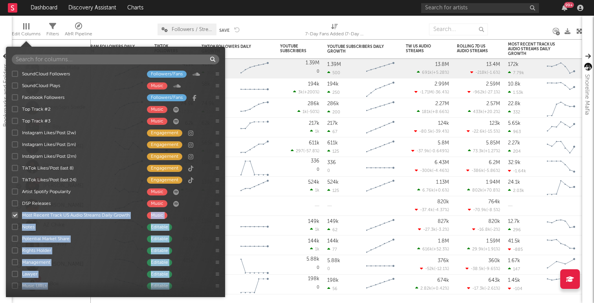
scroll to position [272, 0]
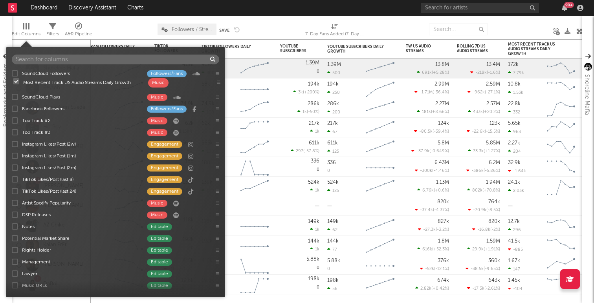
click at [218, 84] on div "7-Day Fans Added Followers/Fans Most Recent Track Music Spotify Monthly Listene…" at bounding box center [115, 179] width 219 height 223
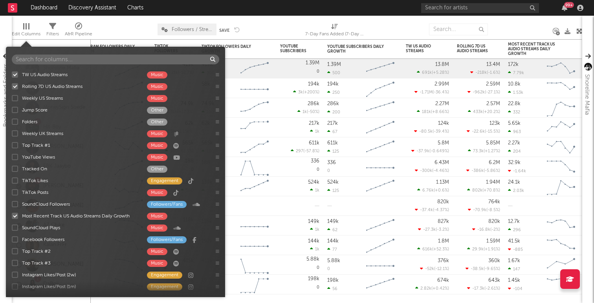
scroll to position [139, 0]
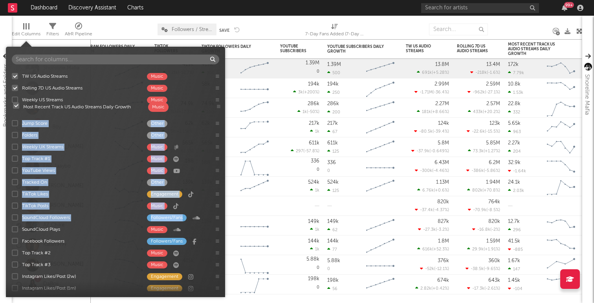
drag, startPoint x: 217, startPoint y: 218, endPoint x: 218, endPoint y: 105, distance: 112.8
click at [218, 105] on div "7-Day Fans Added Followers/Fans Most Recent Track Music Spotify Monthly Listene…" at bounding box center [115, 179] width 219 height 223
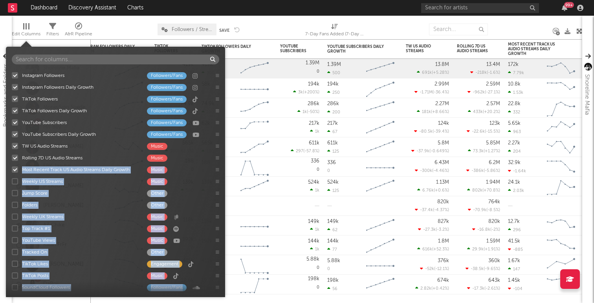
scroll to position [0, 0]
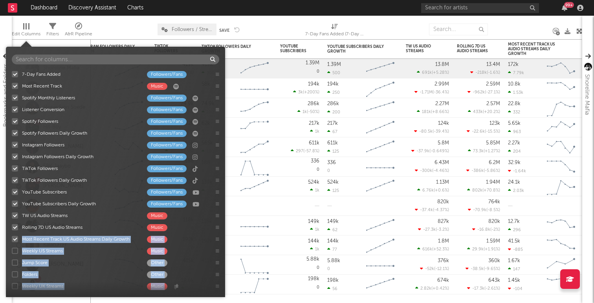
click at [217, 240] on icon at bounding box center [218, 239] width 4 height 4
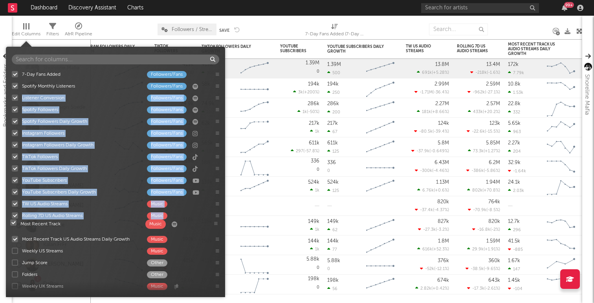
drag, startPoint x: 217, startPoint y: 86, endPoint x: 216, endPoint y: 224, distance: 137.5
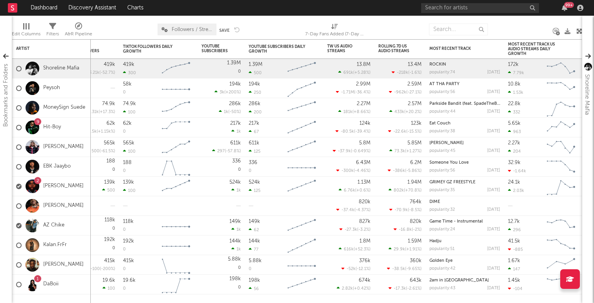
click at [29, 31] on div "Edit Columns" at bounding box center [26, 33] width 29 height 9
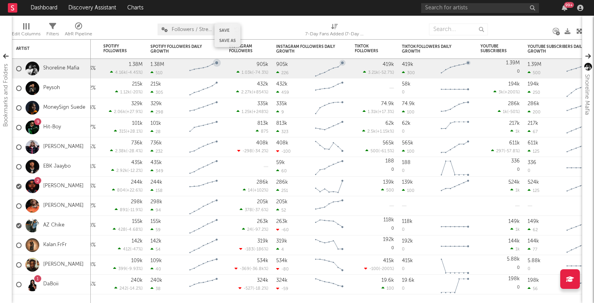
click at [224, 31] on button "Save" at bounding box center [224, 30] width 10 height 4
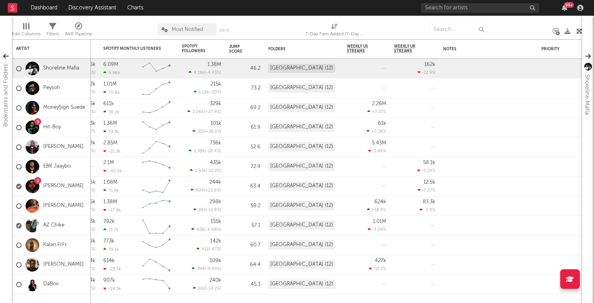
click at [197, 32] on span "Most Notified" at bounding box center [187, 30] width 59 height 12
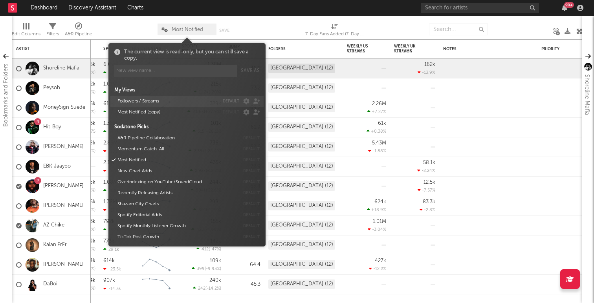
click at [145, 103] on button "Followers / Streams" at bounding box center [167, 101] width 104 height 11
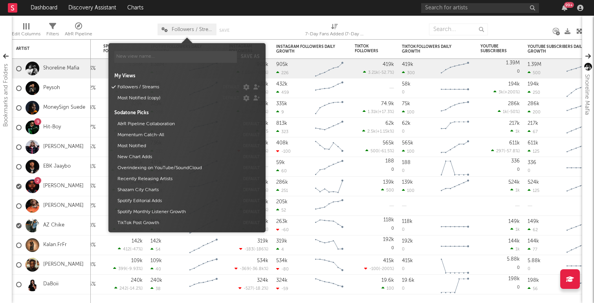
click at [252, 24] on div at bounding box center [272, 30] width 53 height 20
